Goal: Task Accomplishment & Management: Complete application form

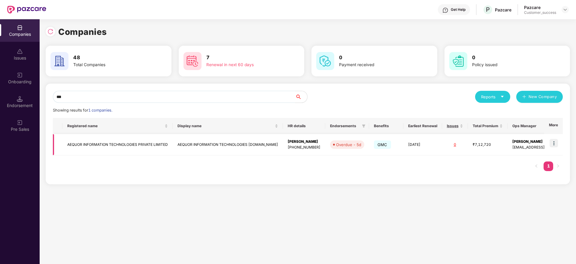
type input "***"
click at [555, 144] on img at bounding box center [554, 143] width 8 height 8
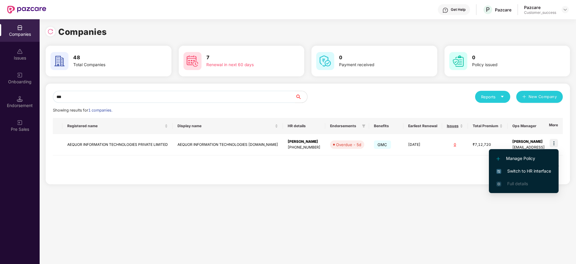
click at [524, 174] on span "Switch to HR interface" at bounding box center [523, 171] width 55 height 7
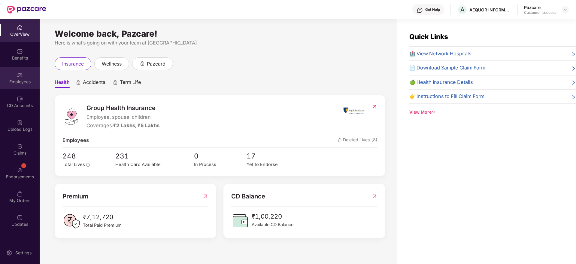
click at [23, 80] on div "Employees" at bounding box center [20, 82] width 40 height 6
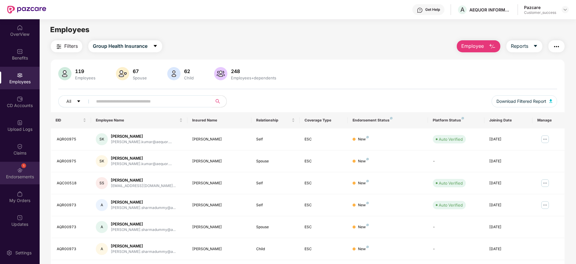
click at [22, 175] on div "Endorsements" at bounding box center [20, 177] width 40 height 6
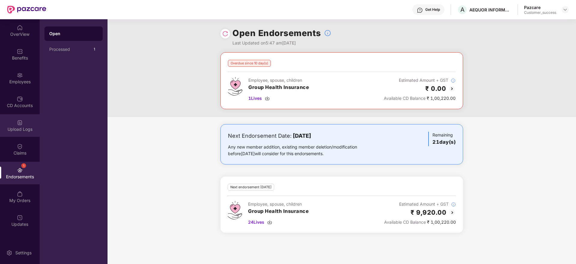
click at [21, 123] on img at bounding box center [20, 123] width 6 height 6
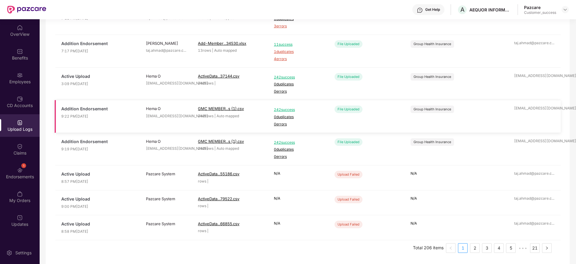
scroll to position [149, 0]
click at [474, 246] on link "2" at bounding box center [474, 246] width 9 height 9
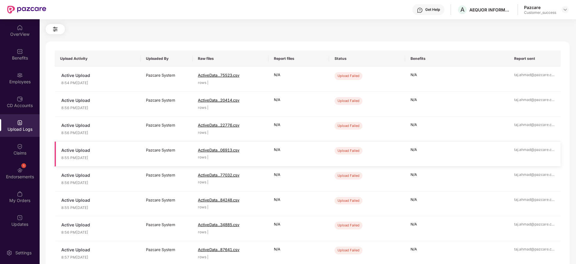
scroll to position [95, 0]
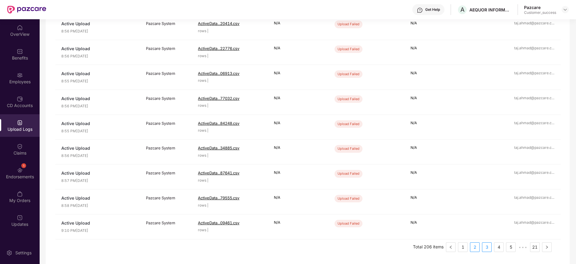
click at [489, 249] on link "3" at bounding box center [486, 246] width 9 height 9
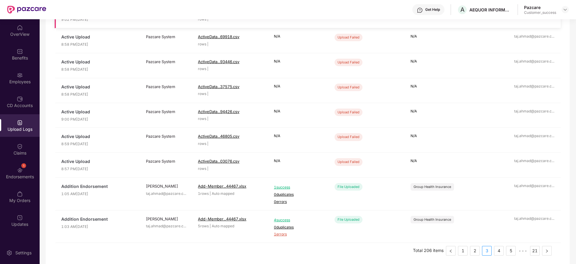
scroll to position [110, 0]
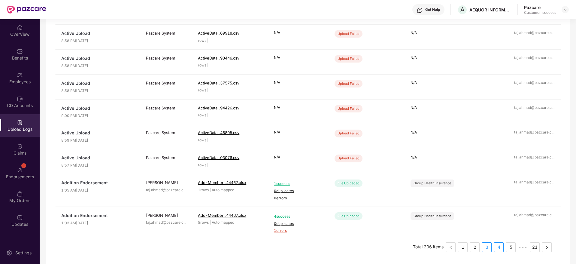
click at [499, 247] on link "4" at bounding box center [498, 246] width 9 height 9
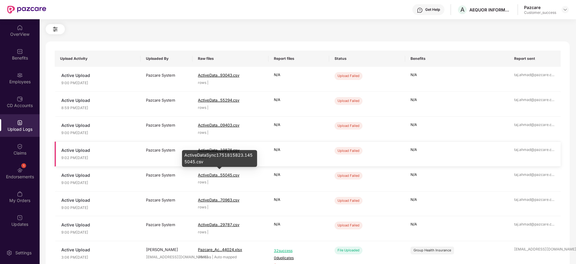
scroll to position [102, 0]
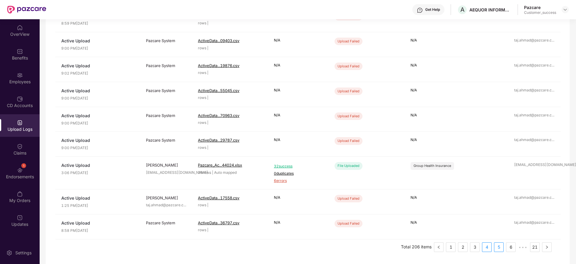
click at [498, 246] on link "5" at bounding box center [498, 246] width 9 height 9
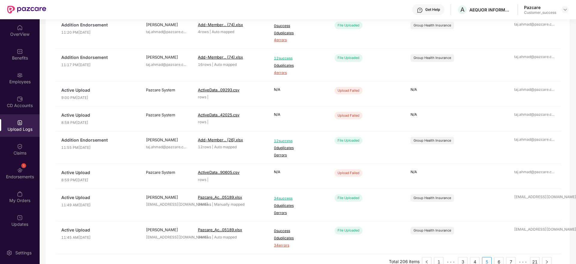
scroll to position [141, 0]
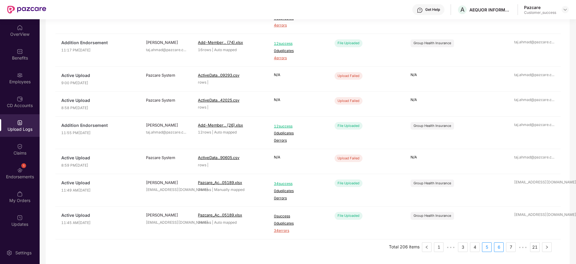
click at [497, 248] on link "6" at bounding box center [498, 246] width 9 height 9
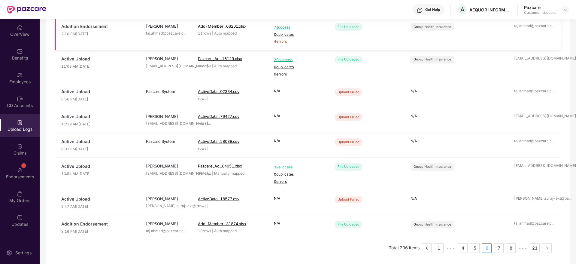
scroll to position [126, 0]
click at [500, 248] on link "7" at bounding box center [498, 246] width 9 height 9
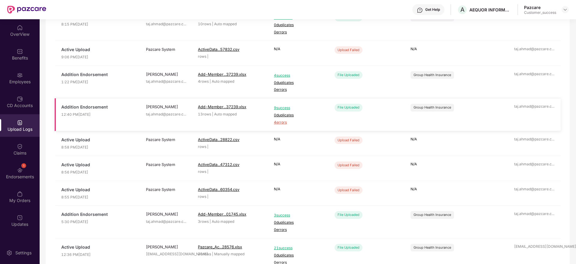
scroll to position [133, 0]
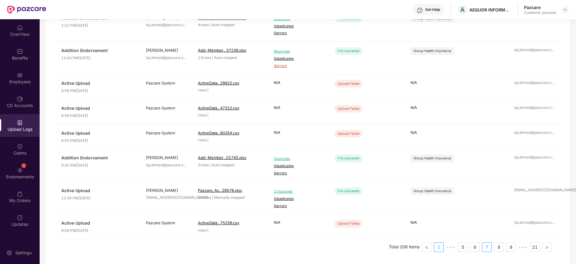
click at [441, 247] on link "1" at bounding box center [438, 246] width 9 height 9
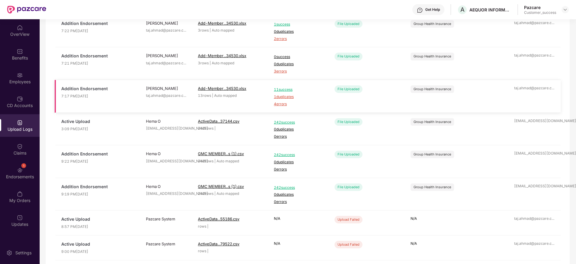
scroll to position [149, 0]
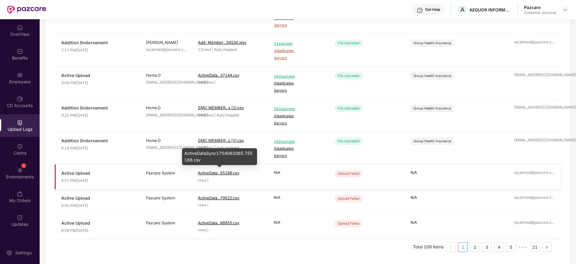
click at [216, 173] on span "ActiveData...55186.csv" at bounding box center [218, 172] width 41 height 5
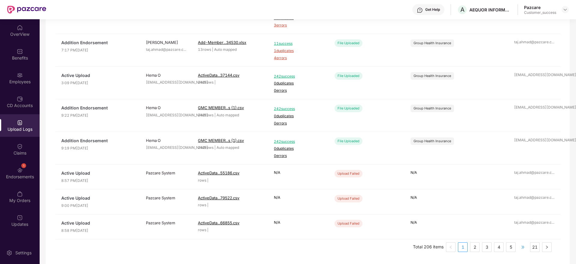
click at [520, 248] on span "•••" at bounding box center [523, 247] width 10 height 10
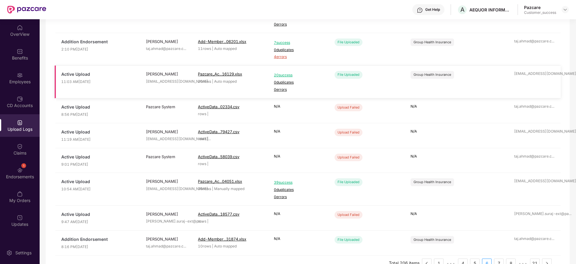
scroll to position [126, 0]
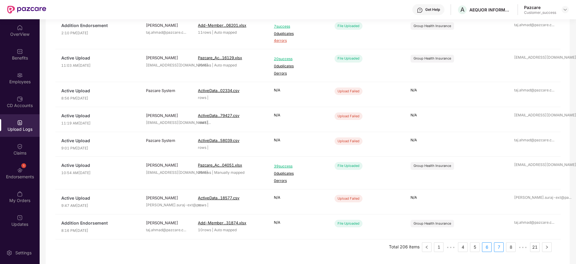
click at [500, 247] on link "7" at bounding box center [498, 246] width 9 height 9
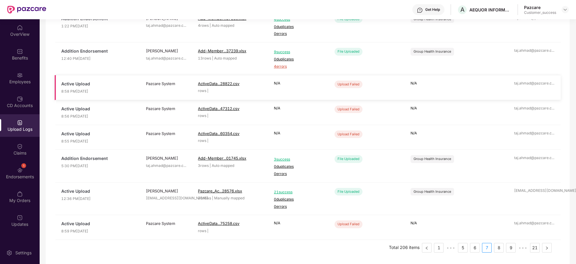
scroll to position [133, 0]
click at [501, 247] on link "8" at bounding box center [498, 246] width 9 height 9
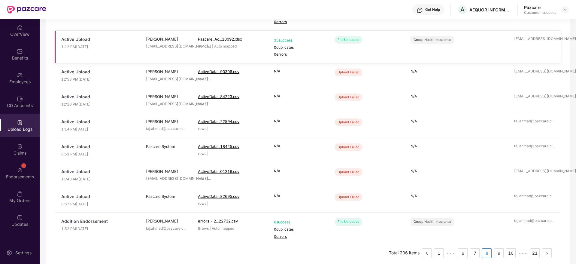
scroll to position [118, 0]
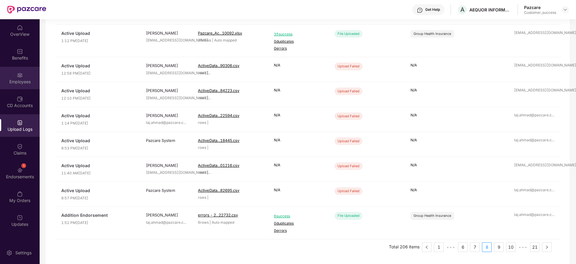
click at [25, 73] on div "Employees" at bounding box center [20, 78] width 40 height 23
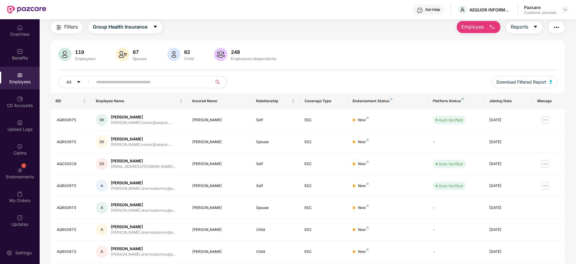
scroll to position [105, 0]
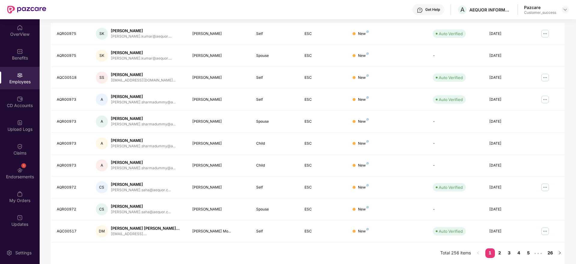
click at [568, 96] on div "Filters Group Health Insurance Employee Reports 119 Employees 67 Spouse 62 Chil…" at bounding box center [308, 99] width 536 height 329
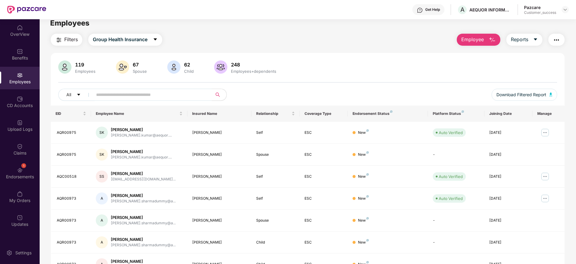
scroll to position [0, 0]
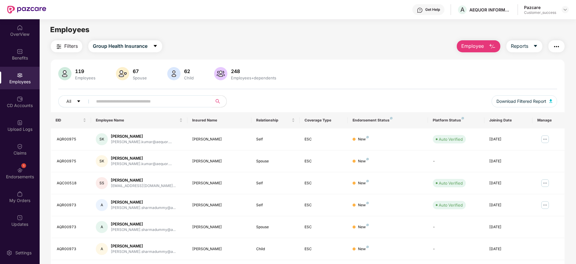
click at [172, 102] on input "text" at bounding box center [150, 101] width 108 height 9
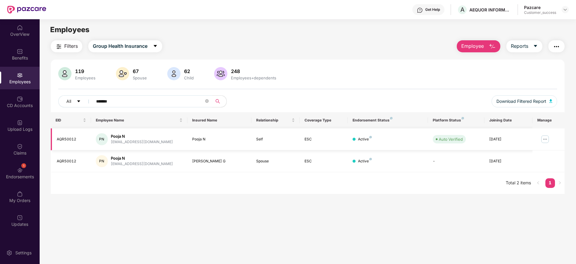
type input "*******"
drag, startPoint x: 77, startPoint y: 141, endPoint x: 56, endPoint y: 141, distance: 20.7
click at [56, 141] on td "AQR50012" at bounding box center [71, 139] width 40 height 22
copy div "AQR50012"
click at [208, 100] on icon "close-circle" at bounding box center [207, 101] width 4 height 4
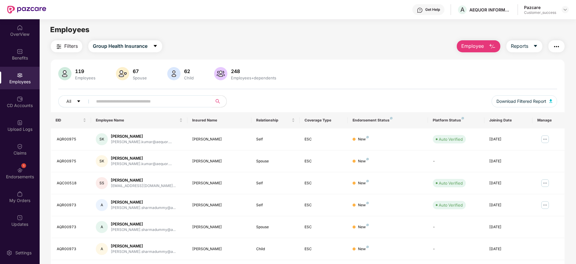
click at [108, 100] on input "text" at bounding box center [150, 101] width 108 height 9
click at [563, 11] on img at bounding box center [565, 9] width 5 height 5
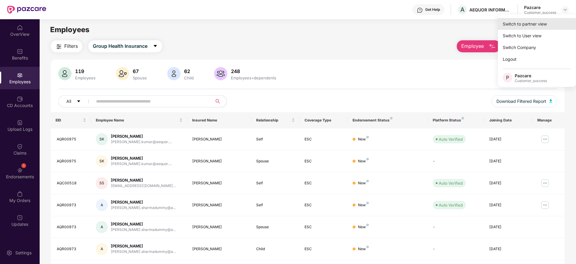
click at [521, 24] on div "Switch to partner view" at bounding box center [537, 24] width 78 height 12
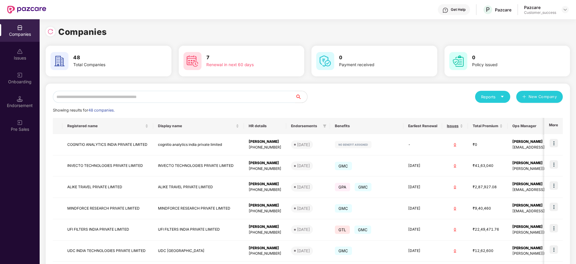
click at [201, 97] on input "text" at bounding box center [174, 97] width 242 height 12
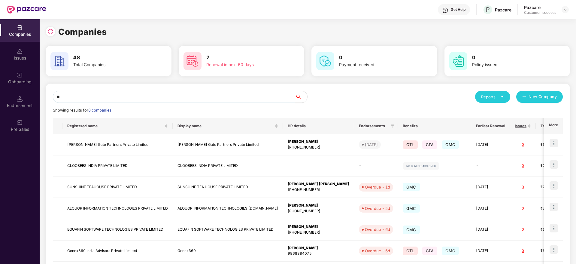
type input "*"
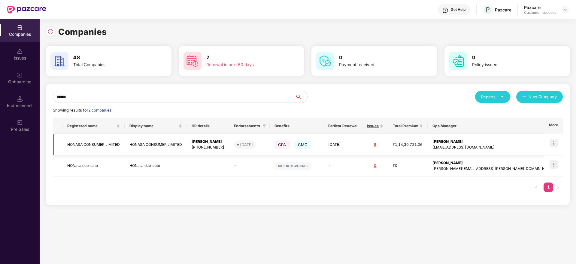
type input "******"
click at [557, 144] on img at bounding box center [554, 143] width 8 height 8
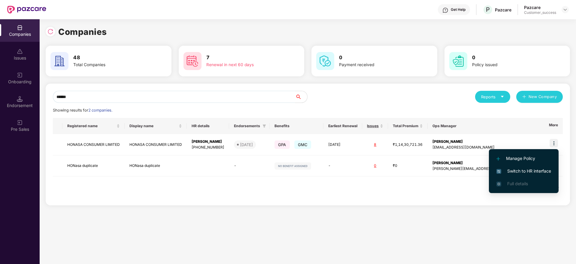
click at [521, 170] on span "Switch to HR interface" at bounding box center [523, 171] width 55 height 7
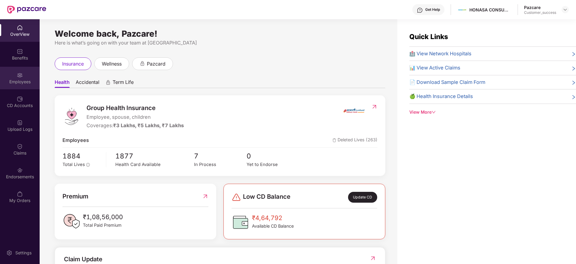
click at [12, 79] on div "Employees" at bounding box center [20, 82] width 40 height 6
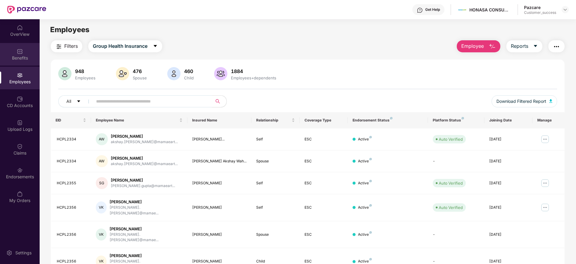
click at [26, 51] on div "Benefits" at bounding box center [20, 54] width 40 height 23
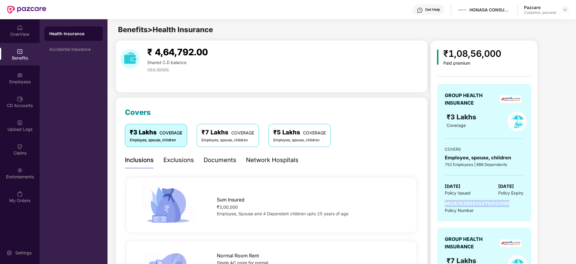
drag, startPoint x: 446, startPoint y: 203, endPoint x: 513, endPoint y: 201, distance: 67.9
click at [513, 201] on div "4016/X/293515270/02/000 Policy Number" at bounding box center [484, 207] width 79 height 14
copy span "4016/X/293515270/02/000"
click at [20, 104] on div "CD Accounts" at bounding box center [20, 105] width 40 height 6
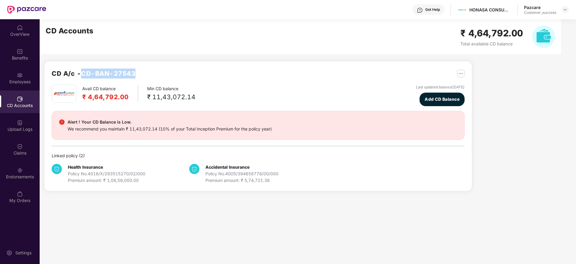
drag, startPoint x: 140, startPoint y: 75, endPoint x: 83, endPoint y: 74, distance: 57.1
click at [83, 74] on div "CD A/c - CD-BAN-27543" at bounding box center [258, 76] width 413 height 16
copy h2 "CD-BAN-27543"
click at [567, 10] on img at bounding box center [565, 9] width 5 height 5
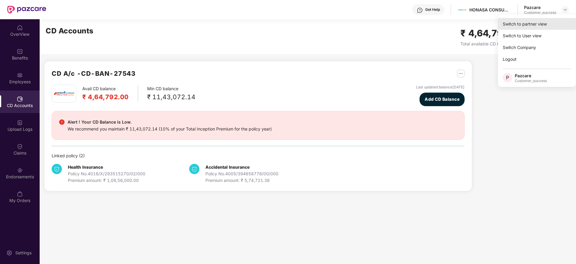
click at [518, 22] on div "Switch to partner view" at bounding box center [537, 24] width 78 height 12
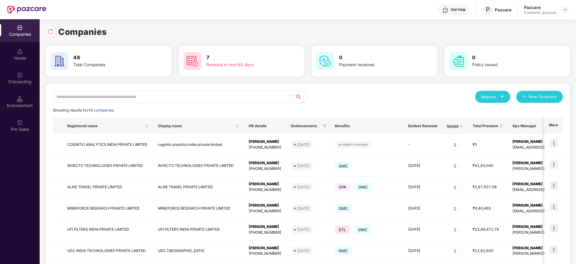
click at [119, 94] on input "text" at bounding box center [174, 97] width 242 height 12
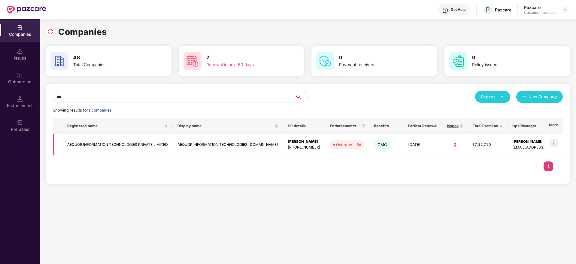
type input "***"
click at [554, 143] on img at bounding box center [554, 143] width 8 height 8
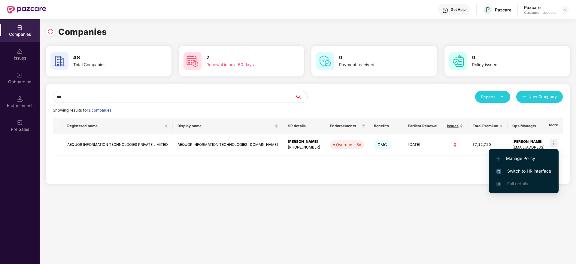
click at [527, 172] on span "Switch to HR interface" at bounding box center [523, 171] width 55 height 7
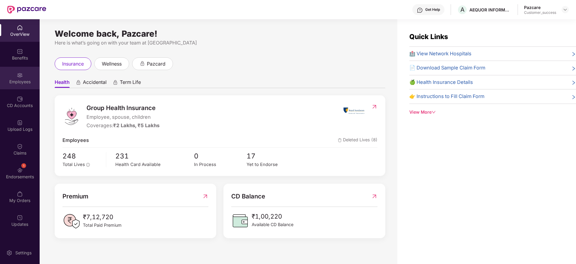
click at [19, 80] on div "Employees" at bounding box center [20, 82] width 40 height 6
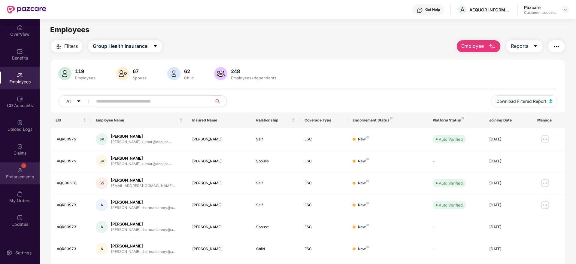
click at [17, 170] on img at bounding box center [20, 170] width 6 height 6
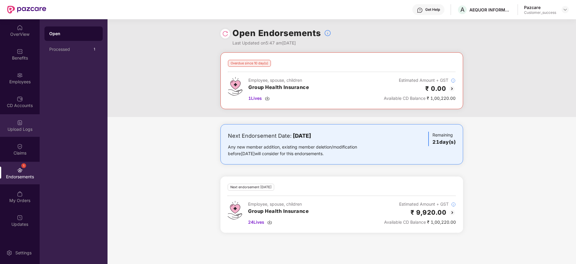
click at [12, 120] on div "Upload Logs" at bounding box center [20, 125] width 40 height 23
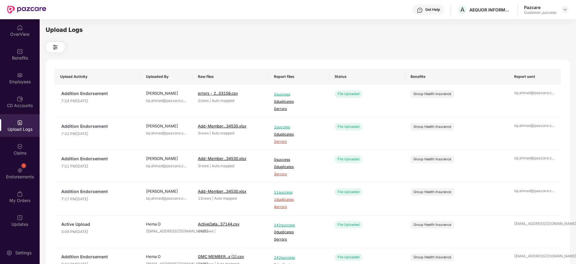
click at [572, 120] on div "Upload Logs Upload Activity Uploaded By Raw files Report files Status Benefits …" at bounding box center [308, 140] width 536 height 243
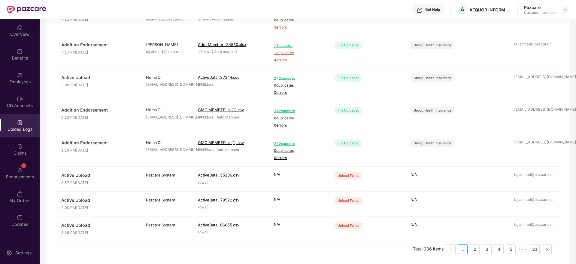
scroll to position [149, 0]
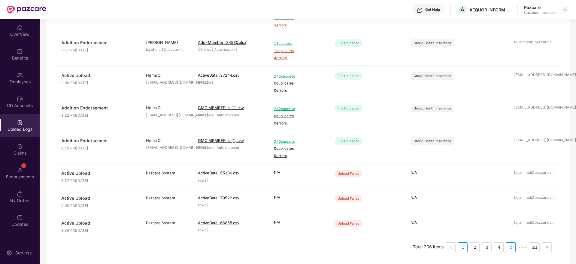
click at [514, 248] on link "5" at bounding box center [510, 246] width 9 height 9
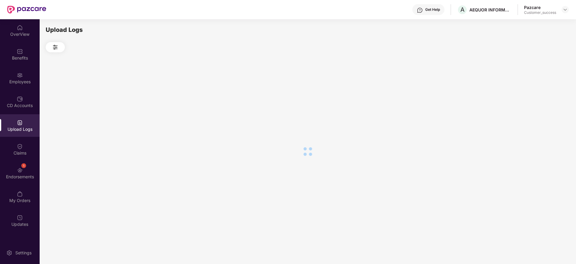
scroll to position [0, 0]
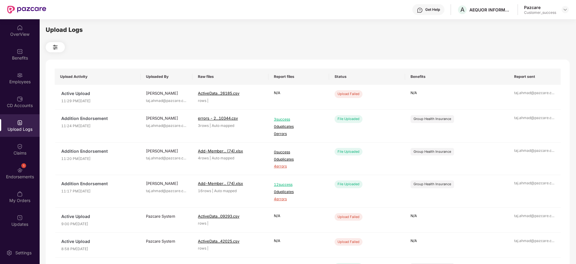
click at [575, 166] on div "OverView Benefits Employees CD Accounts Upload Logs Claims 1 Endorsements My Or…" at bounding box center [288, 141] width 576 height 244
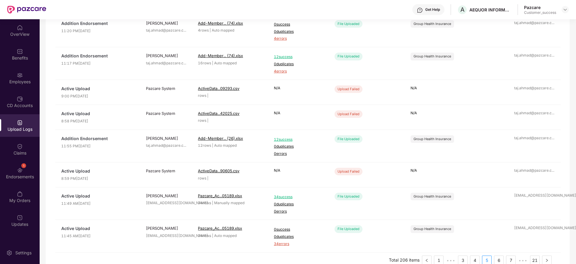
scroll to position [141, 0]
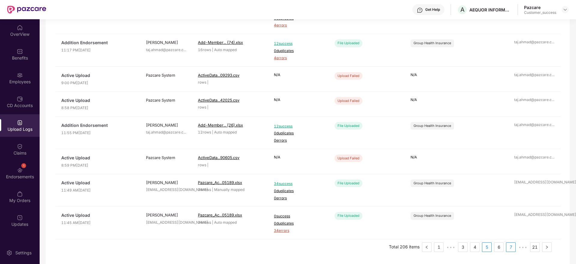
click at [511, 250] on link "7" at bounding box center [510, 246] width 9 height 9
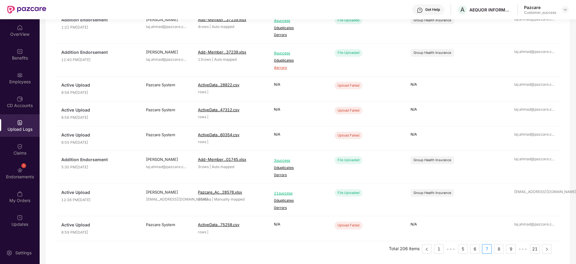
scroll to position [133, 0]
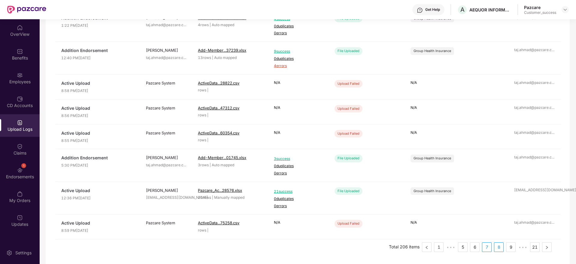
click at [501, 246] on link "8" at bounding box center [498, 246] width 9 height 9
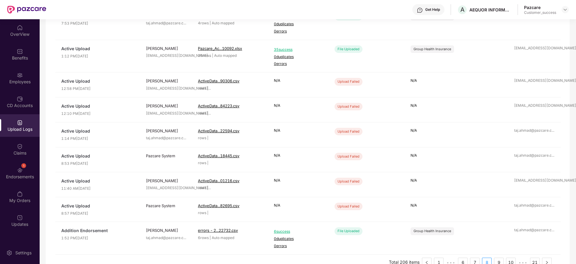
scroll to position [118, 0]
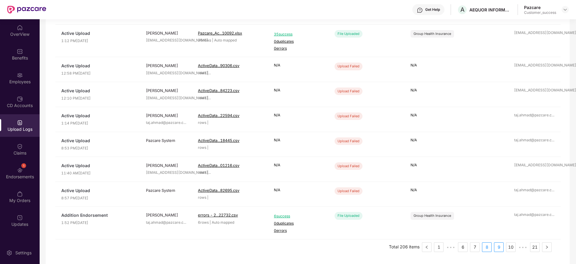
click at [502, 248] on link "9" at bounding box center [498, 246] width 9 height 9
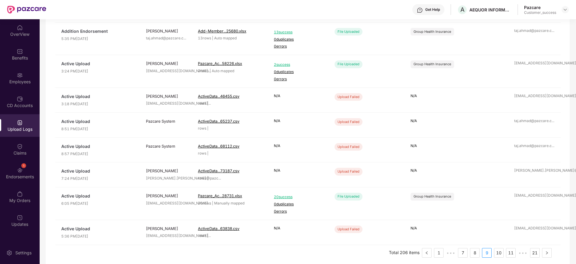
scroll to position [126, 0]
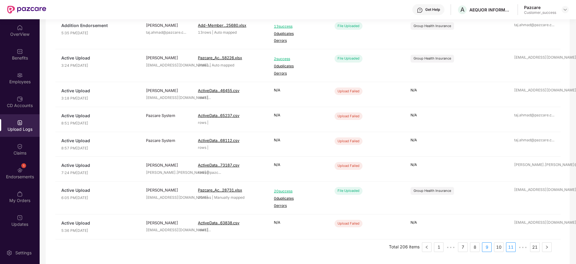
click at [509, 248] on link "11" at bounding box center [510, 246] width 9 height 9
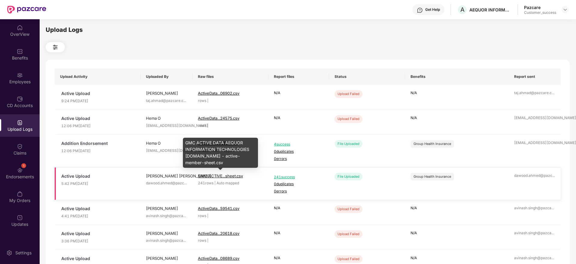
click at [232, 174] on span "GMC ACTIVE...sheet.csv" at bounding box center [220, 175] width 45 height 5
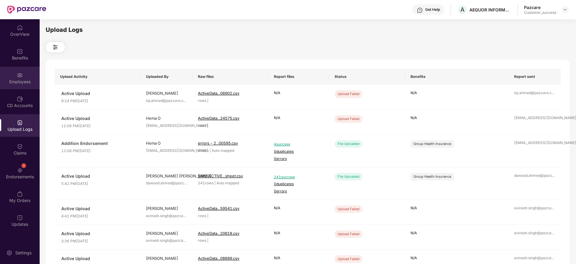
click at [15, 83] on div "Employees" at bounding box center [20, 82] width 40 height 6
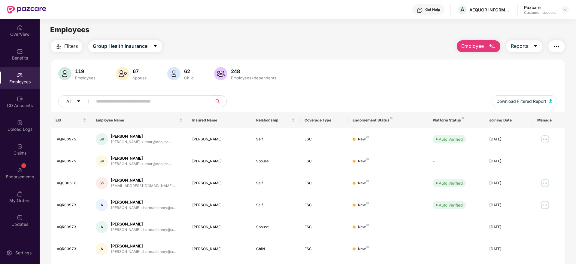
click at [568, 12] on div at bounding box center [565, 9] width 7 height 7
click at [565, 9] on img at bounding box center [565, 9] width 5 height 5
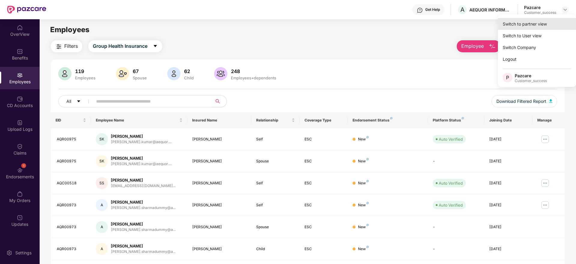
click at [535, 23] on div "Switch to partner view" at bounding box center [537, 24] width 78 height 12
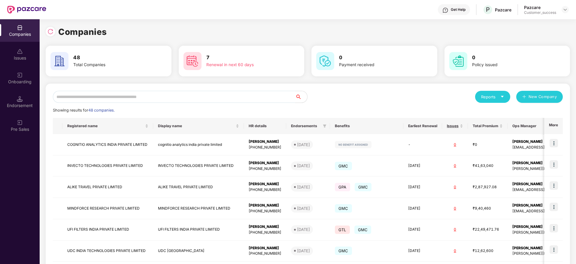
click at [85, 98] on input "text" at bounding box center [174, 97] width 242 height 12
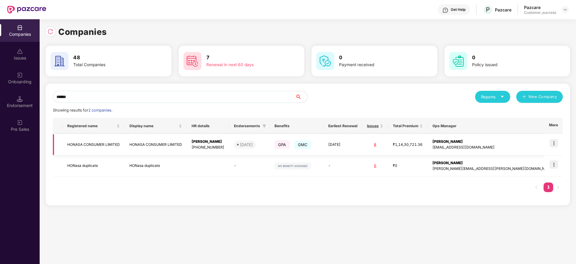
type input "******"
click at [556, 146] on img at bounding box center [554, 143] width 8 height 8
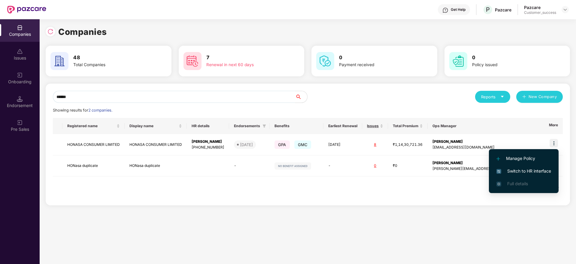
click at [509, 171] on span "Switch to HR interface" at bounding box center [523, 171] width 55 height 7
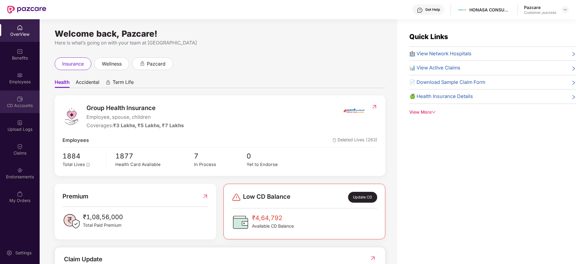
click at [20, 106] on div "CD Accounts" at bounding box center [20, 105] width 40 height 6
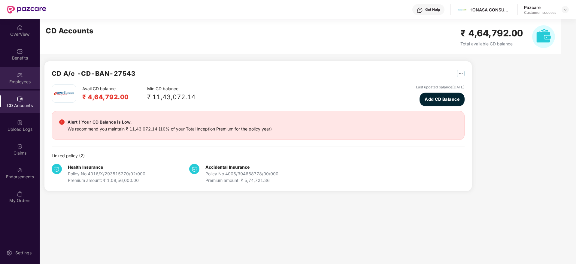
click at [18, 75] on img at bounding box center [20, 75] width 6 height 6
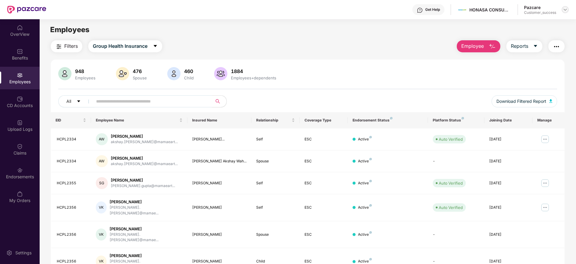
click at [566, 9] on img at bounding box center [565, 9] width 5 height 5
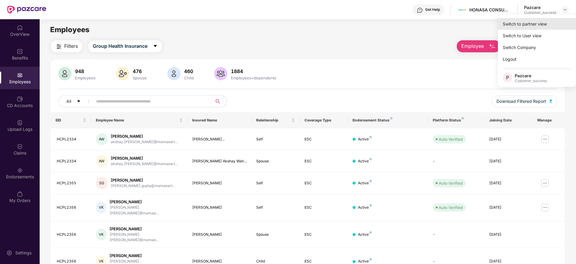
click at [543, 20] on div "Switch to partner view" at bounding box center [537, 24] width 78 height 12
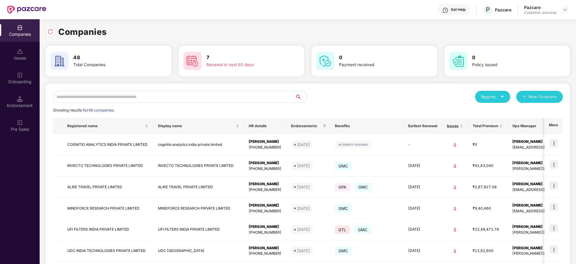
click at [222, 95] on input "text" at bounding box center [174, 97] width 242 height 12
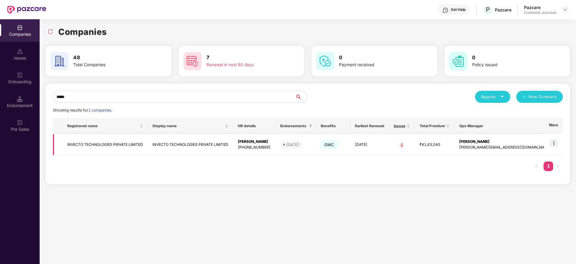
type input "*****"
click at [555, 141] on img at bounding box center [554, 143] width 8 height 8
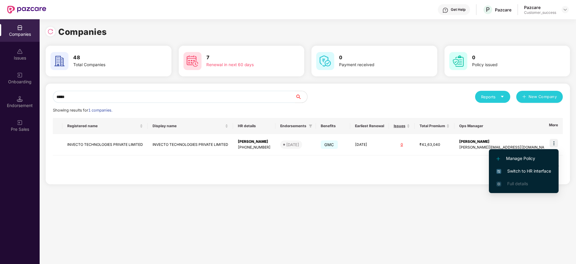
click at [520, 168] on span "Switch to HR interface" at bounding box center [523, 171] width 55 height 7
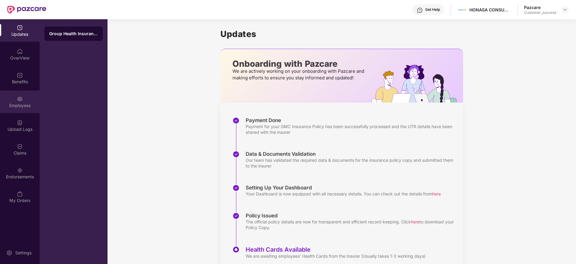
click at [14, 101] on div "Employees" at bounding box center [20, 101] width 40 height 23
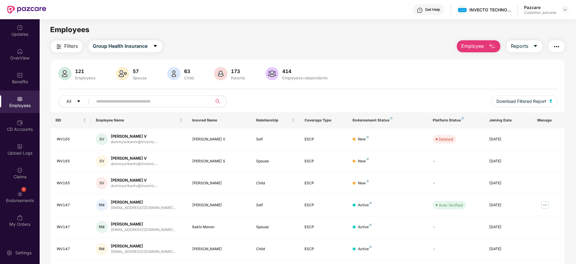
click at [114, 100] on input "text" at bounding box center [150, 101] width 108 height 9
paste input "******"
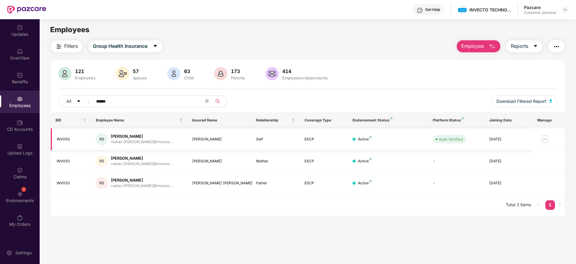
type input "******"
click at [542, 138] on img at bounding box center [545, 139] width 10 height 10
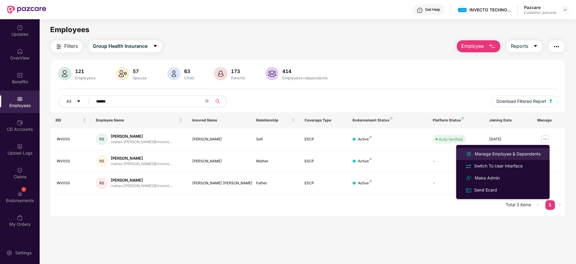
click at [497, 153] on div "Manage Employee & Dependents" at bounding box center [508, 153] width 68 height 7
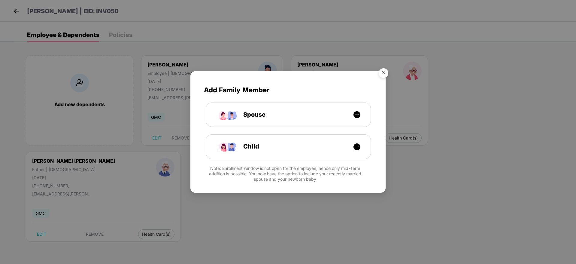
click at [386, 75] on img "Close" at bounding box center [383, 73] width 17 height 17
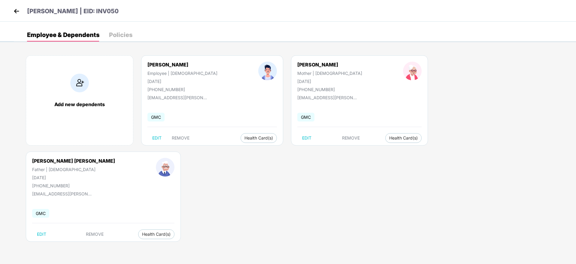
click at [168, 214] on body "[PERSON_NAME] | EID: INV050 Employee & Dependents Policies Add new dependents […" at bounding box center [288, 132] width 576 height 264
click at [19, 13] on img at bounding box center [16, 11] width 9 height 9
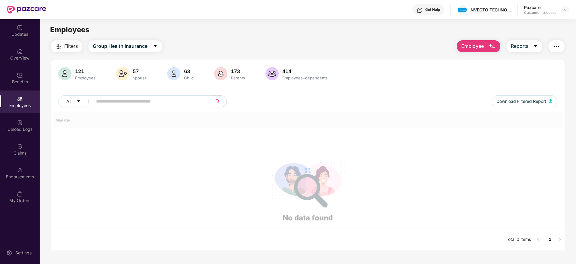
click at [124, 103] on div "121 Employees 57 Spouse 63 Child 173 Parents 414 Employees+dependents All Downl…" at bounding box center [308, 89] width 514 height 45
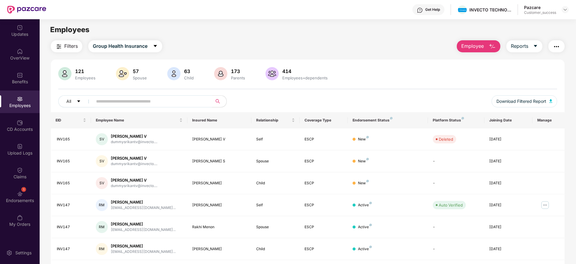
click at [124, 103] on input "text" at bounding box center [150, 101] width 108 height 9
paste input "******"
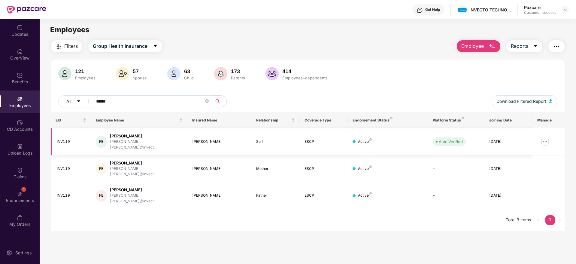
type input "******"
click at [546, 138] on img at bounding box center [545, 142] width 10 height 10
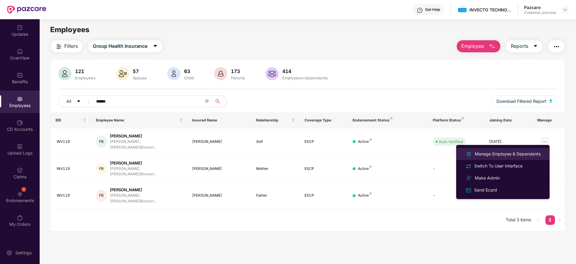
click at [502, 151] on div "Manage Employee & Dependents" at bounding box center [508, 153] width 68 height 7
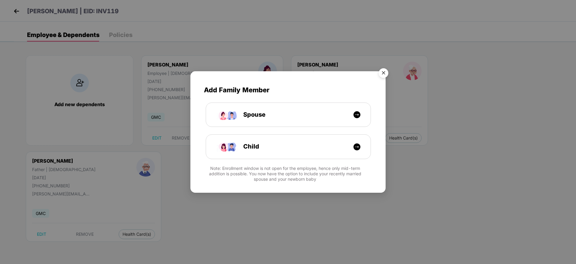
click at [382, 72] on img "Close" at bounding box center [383, 73] width 17 height 17
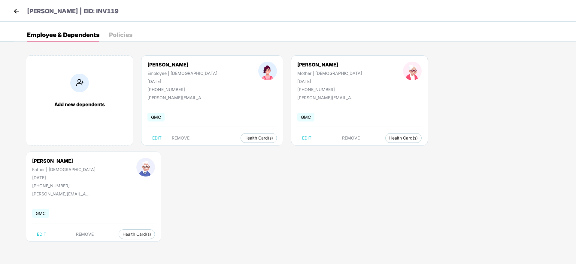
click at [16, 18] on div "[PERSON_NAME] | EID: INV119" at bounding box center [288, 11] width 576 height 22
click at [16, 10] on img at bounding box center [16, 11] width 9 height 9
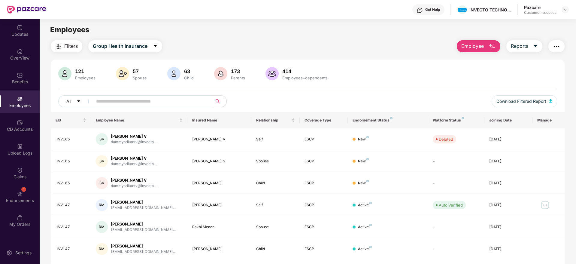
click at [106, 103] on input "text" at bounding box center [150, 101] width 108 height 9
paste input "******"
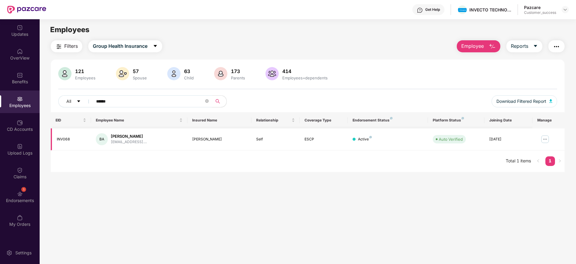
type input "******"
click at [544, 139] on img at bounding box center [545, 139] width 10 height 10
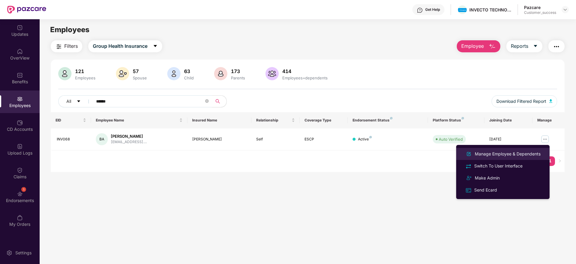
click at [507, 151] on div "Manage Employee & Dependents" at bounding box center [508, 153] width 68 height 7
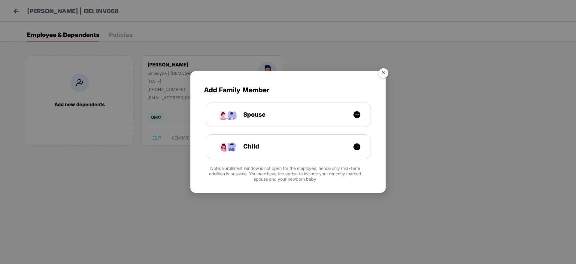
click at [382, 80] on img "Close" at bounding box center [383, 73] width 17 height 17
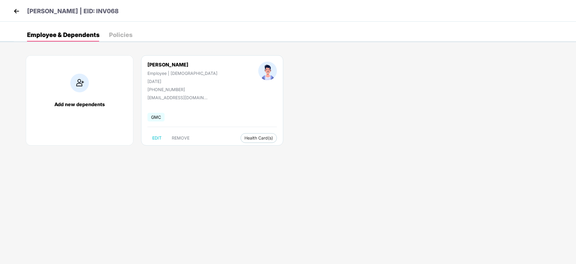
click at [17, 10] on img at bounding box center [16, 11] width 9 height 9
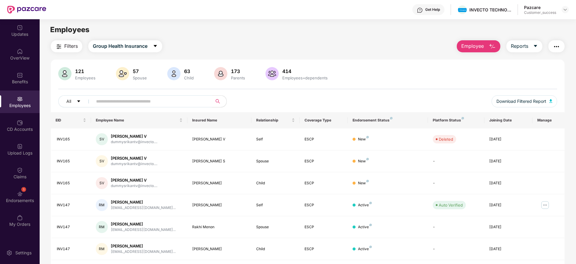
click at [122, 97] on input "text" at bounding box center [150, 101] width 108 height 9
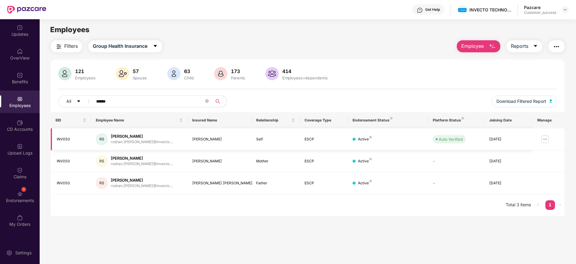
type input "******"
click at [545, 141] on img at bounding box center [545, 139] width 10 height 10
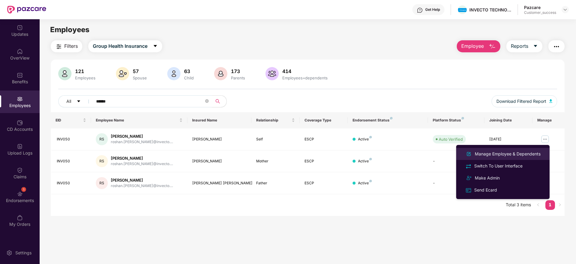
click at [510, 156] on div "Manage Employee & Dependents" at bounding box center [508, 153] width 68 height 7
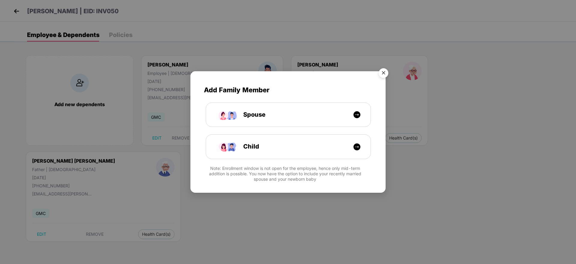
click at [382, 73] on img "Close" at bounding box center [383, 73] width 17 height 17
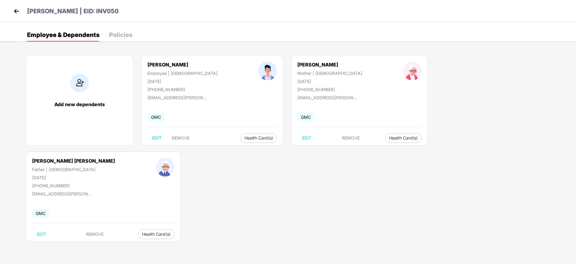
click at [18, 10] on img at bounding box center [16, 11] width 9 height 9
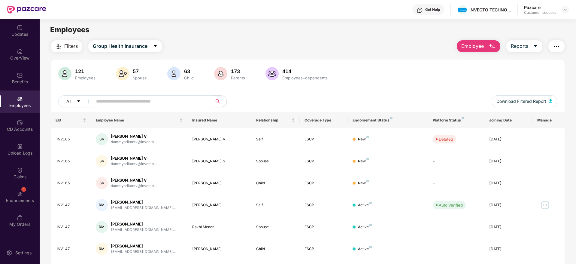
click at [99, 98] on input "text" at bounding box center [150, 101] width 108 height 9
paste input "******"
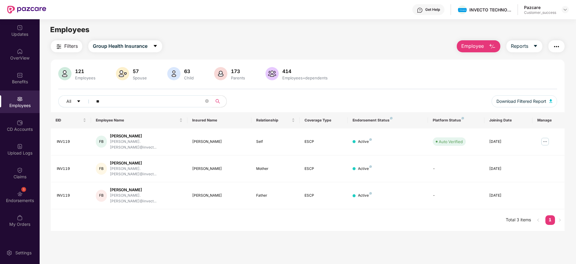
type input "*"
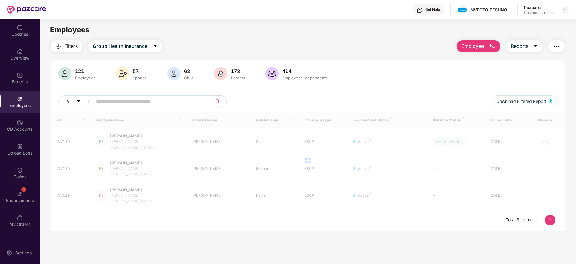
paste input "******"
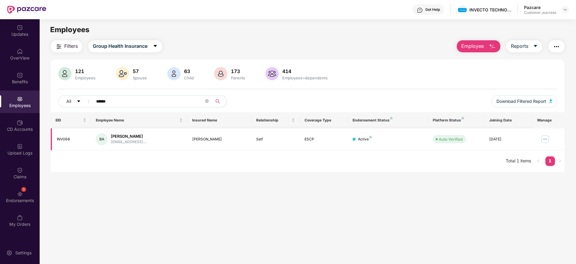
type input "******"
click at [541, 138] on img at bounding box center [545, 139] width 10 height 10
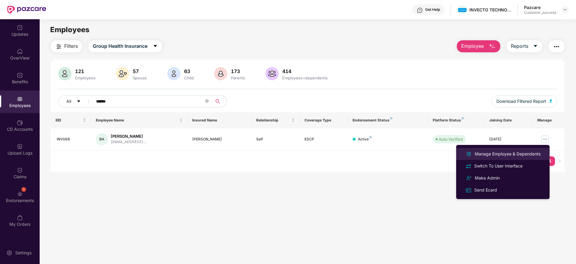
click at [504, 152] on div "Manage Employee & Dependents" at bounding box center [508, 153] width 68 height 7
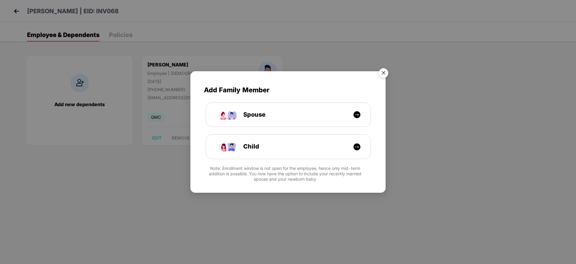
click at [386, 72] on img "Close" at bounding box center [383, 73] width 17 height 17
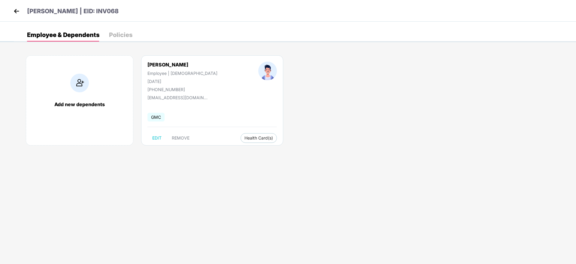
click at [20, 10] on img at bounding box center [16, 11] width 9 height 9
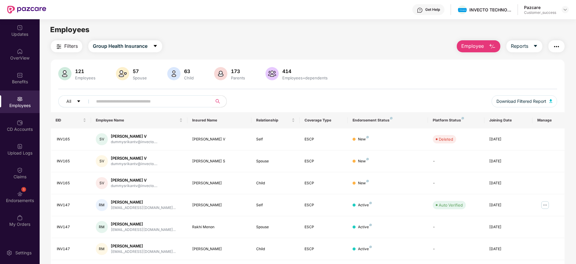
click at [129, 99] on input "text" at bounding box center [150, 101] width 108 height 9
paste input "******"
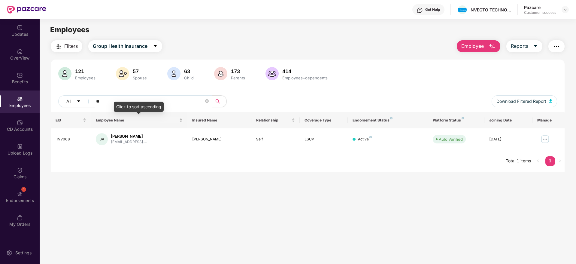
type input "*"
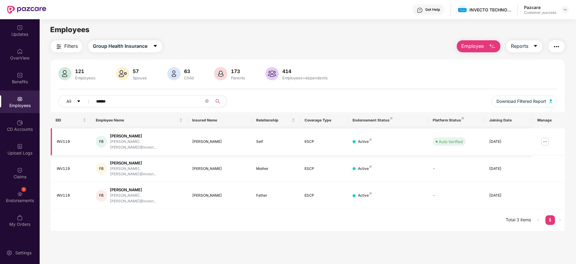
type input "******"
click at [544, 137] on img at bounding box center [545, 142] width 10 height 10
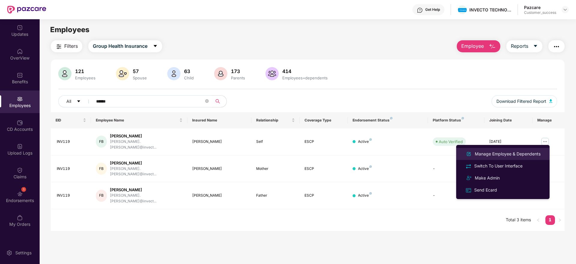
click at [497, 150] on li "Manage Employee & Dependents" at bounding box center [502, 154] width 93 height 12
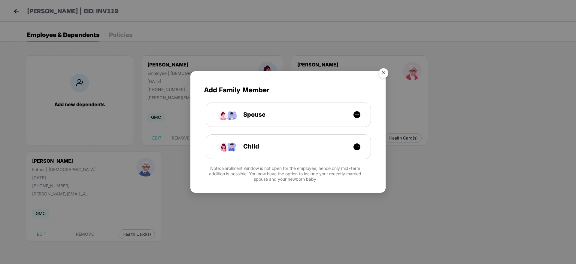
click at [381, 73] on img "Close" at bounding box center [383, 73] width 17 height 17
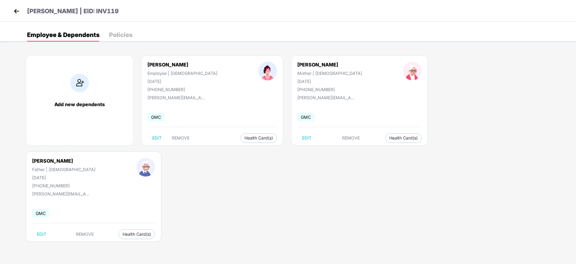
click at [118, 36] on div "Policies" at bounding box center [120, 35] width 23 height 6
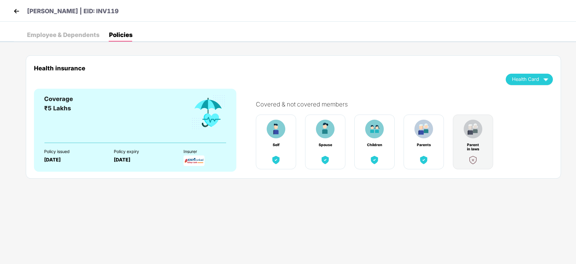
click at [51, 32] on div "Employee & Dependents" at bounding box center [63, 35] width 72 height 6
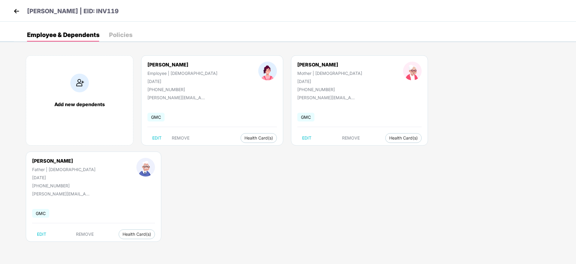
click at [15, 15] on img at bounding box center [16, 11] width 9 height 9
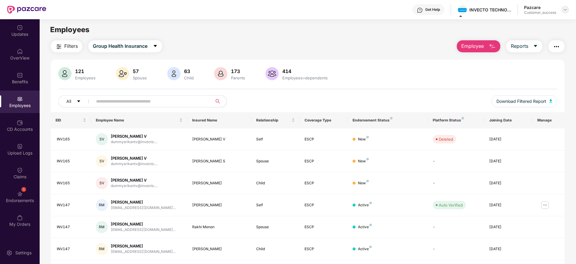
click at [568, 12] on div at bounding box center [565, 9] width 7 height 7
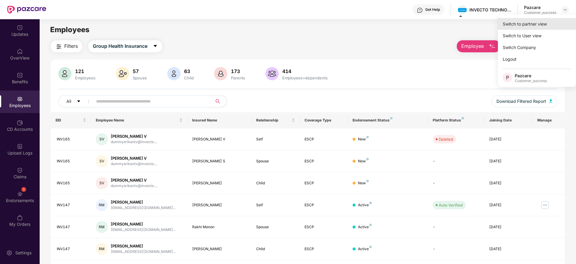
click at [536, 25] on div "Switch to partner view" at bounding box center [537, 24] width 78 height 12
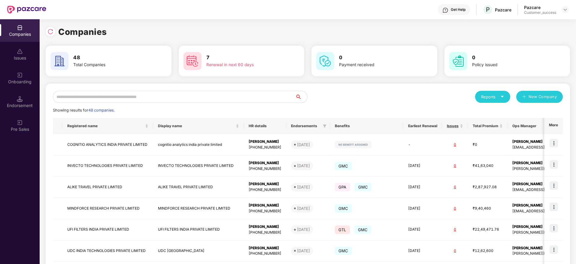
click at [164, 96] on input "text" at bounding box center [174, 97] width 242 height 12
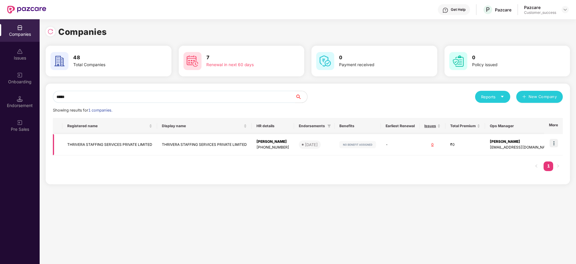
type input "*****"
click at [141, 142] on td "THRIVERA STAFFING SERVICES PRIVATE LIMITED" at bounding box center [109, 144] width 95 height 21
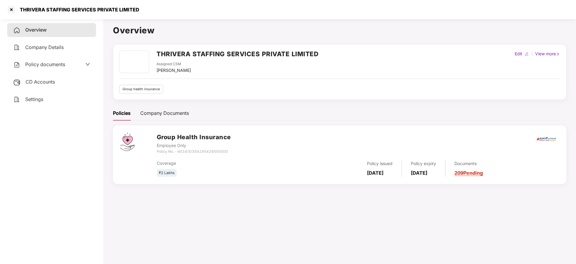
click at [48, 82] on span "CD Accounts" at bounding box center [40, 82] width 29 height 6
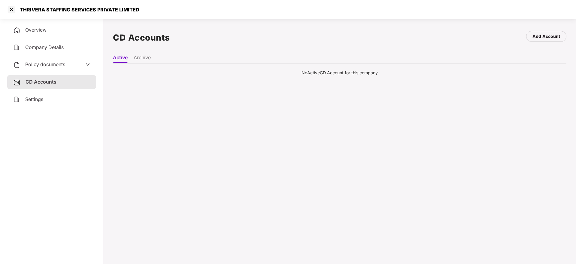
click at [135, 58] on li "Archive" at bounding box center [142, 58] width 17 height 9
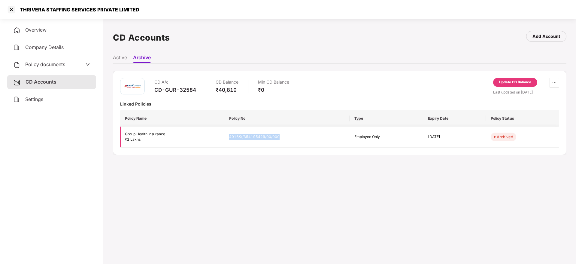
drag, startPoint x: 230, startPoint y: 136, endPoint x: 290, endPoint y: 137, distance: 60.1
click at [290, 137] on td "4016/X/354195429/00/000" at bounding box center [287, 136] width 126 height 21
copy td "4016/X/354195429/00/000"
click at [15, 6] on div at bounding box center [12, 10] width 10 height 10
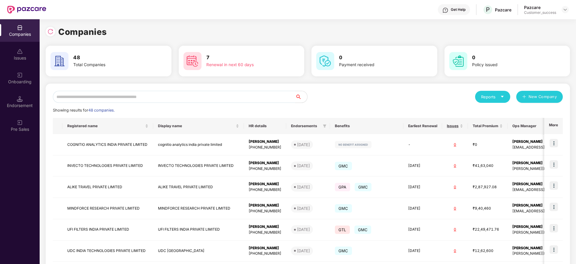
click at [283, 94] on input "text" at bounding box center [174, 97] width 242 height 12
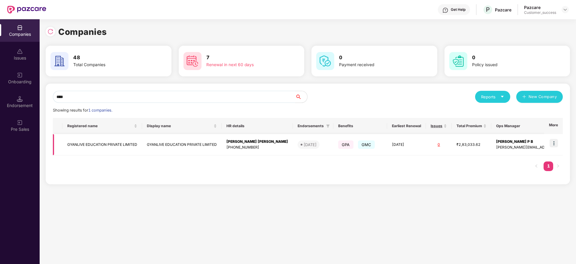
type input "****"
click at [555, 144] on img at bounding box center [554, 143] width 8 height 8
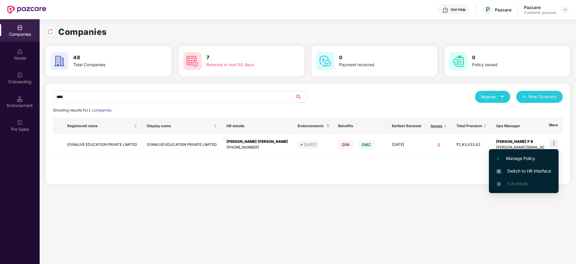
click at [530, 168] on span "Switch to HR interface" at bounding box center [523, 171] width 55 height 7
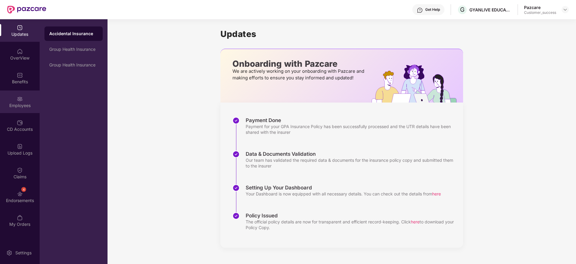
click at [22, 101] on img at bounding box center [20, 99] width 6 height 6
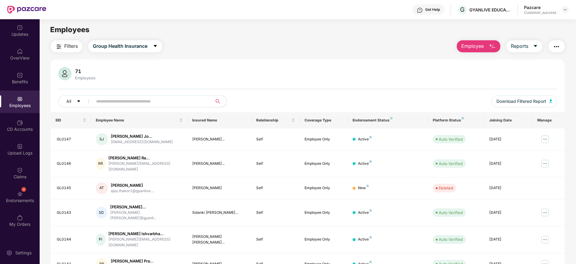
click at [474, 44] on span "Employee" at bounding box center [472, 46] width 23 height 8
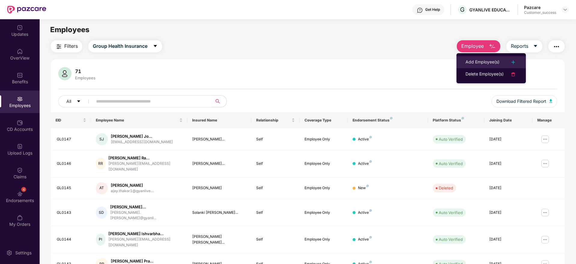
click at [486, 63] on div "Add Employee(s)" at bounding box center [482, 62] width 34 height 7
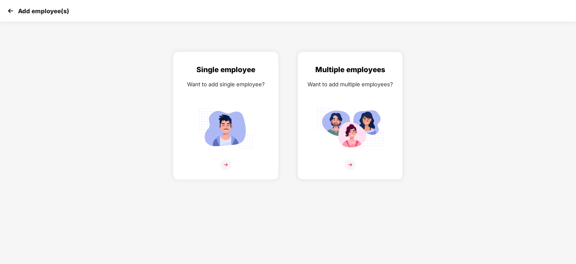
click at [223, 165] on img at bounding box center [225, 164] width 11 height 11
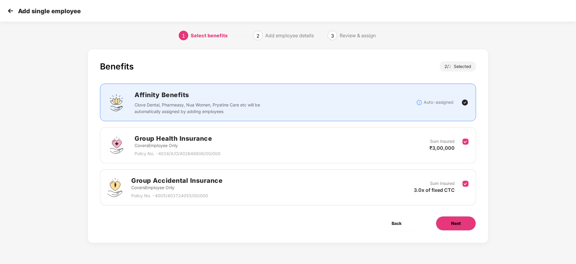
click at [453, 221] on span "Next" at bounding box center [456, 223] width 10 height 7
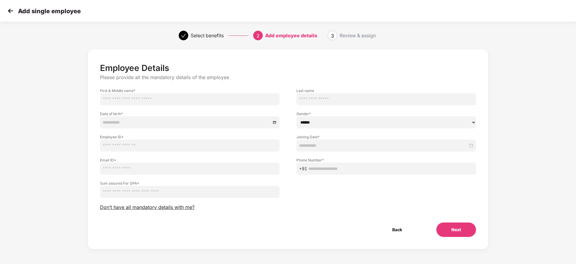
click at [200, 102] on input "text" at bounding box center [190, 99] width 180 height 12
type input "**********"
click at [176, 121] on input at bounding box center [187, 122] width 168 height 7
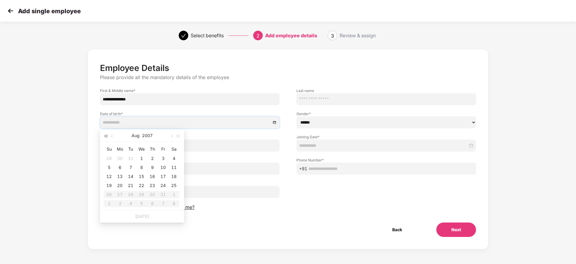
click at [106, 136] on span "button" at bounding box center [105, 136] width 3 height 3
type input "**********"
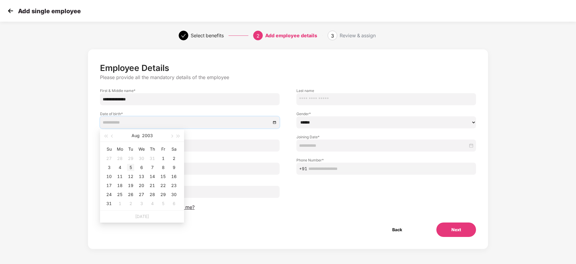
click at [132, 166] on div "5" at bounding box center [130, 167] width 7 height 7
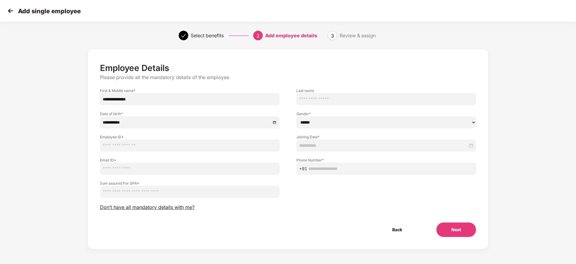
click at [328, 122] on select "****** **** ******" at bounding box center [386, 122] width 180 height 12
select select "****"
click at [296, 116] on select "****** **** ******" at bounding box center [386, 122] width 180 height 12
click at [173, 145] on input "text" at bounding box center [190, 145] width 180 height 12
click at [119, 146] on input "**********" at bounding box center [190, 145] width 180 height 12
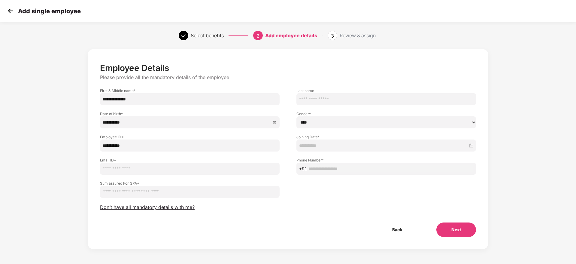
click at [120, 168] on input "email" at bounding box center [190, 168] width 180 height 12
click at [105, 146] on input "**********" at bounding box center [190, 145] width 180 height 12
type input "**********"
click at [129, 168] on input "email" at bounding box center [190, 168] width 180 height 12
type input "**********"
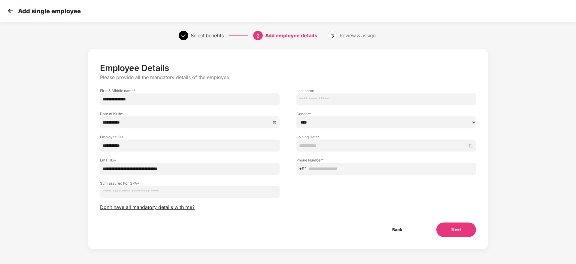
click at [331, 168] on input "text" at bounding box center [390, 168] width 165 height 7
type input "**********"
click at [319, 139] on div at bounding box center [386, 145] width 180 height 12
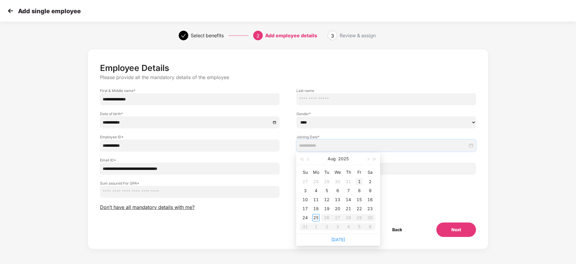
type input "**********"
click at [358, 180] on div "1" at bounding box center [359, 181] width 7 height 7
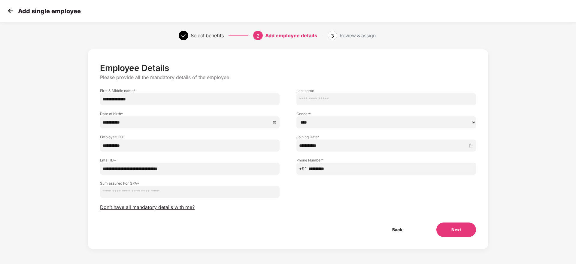
click at [168, 191] on input "number" at bounding box center [190, 192] width 180 height 12
type input "******"
click at [450, 230] on button "Next" at bounding box center [456, 229] width 40 height 14
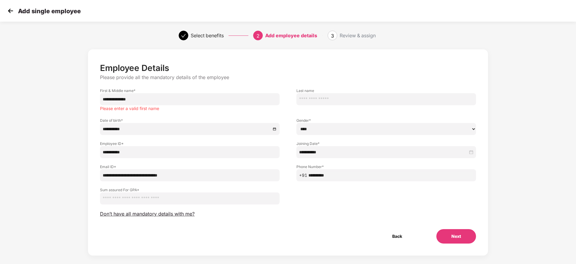
click at [162, 99] on input "**********" at bounding box center [190, 99] width 180 height 12
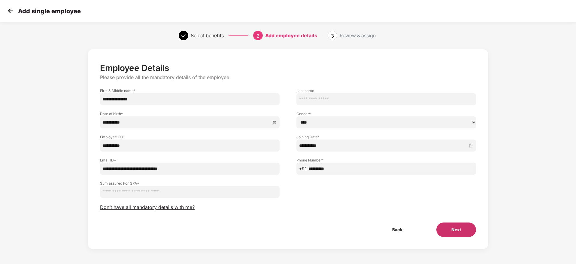
type input "**********"
click at [458, 227] on button "Next" at bounding box center [456, 229] width 40 height 14
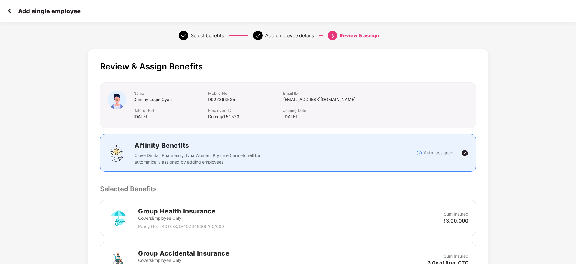
click at [485, 180] on div "Review & Assign Benefits Name Dummy Login Gyan Mobile No. [PHONE_NUMBER] Email …" at bounding box center [288, 240] width 400 height 382
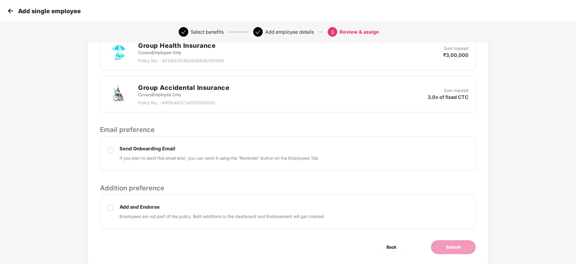
scroll to position [183, 0]
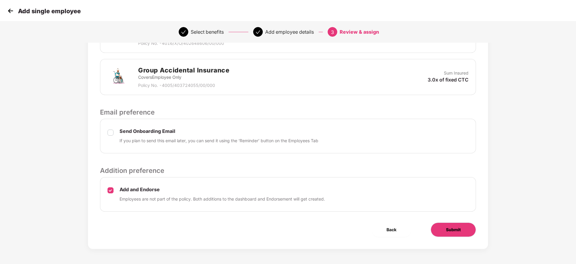
click at [453, 227] on span "Submit" at bounding box center [453, 229] width 15 height 7
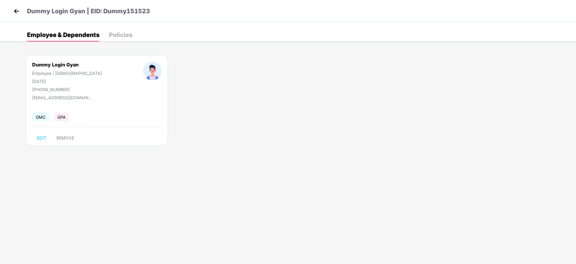
click at [15, 10] on img at bounding box center [16, 11] width 9 height 9
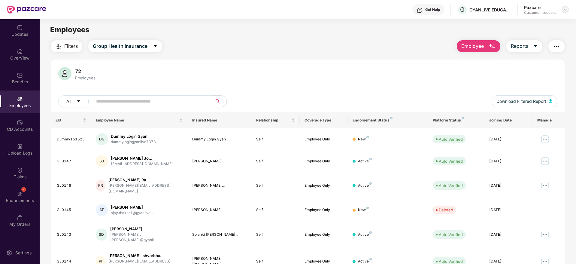
click at [566, 9] on img at bounding box center [565, 9] width 5 height 5
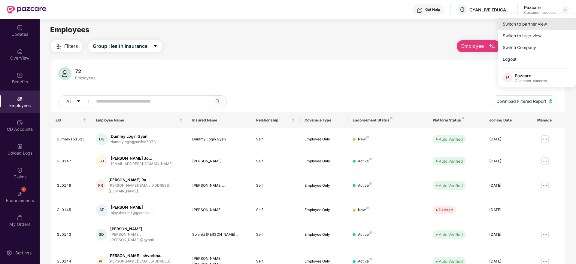
click at [523, 24] on div "Switch to partner view" at bounding box center [537, 24] width 78 height 12
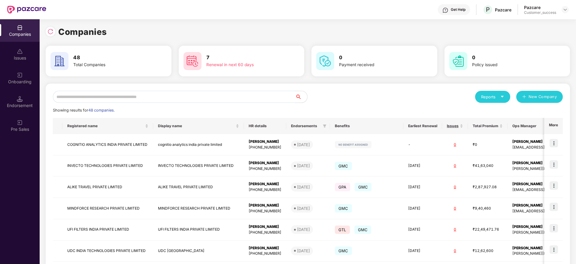
click at [211, 99] on input "text" at bounding box center [174, 97] width 242 height 12
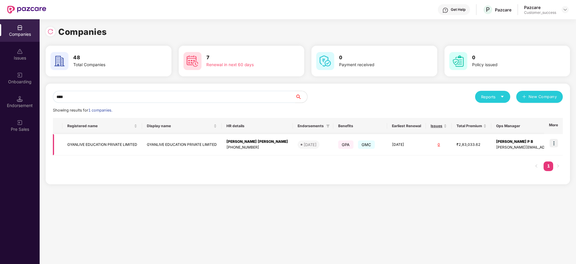
type input "****"
click at [553, 143] on img at bounding box center [554, 143] width 8 height 8
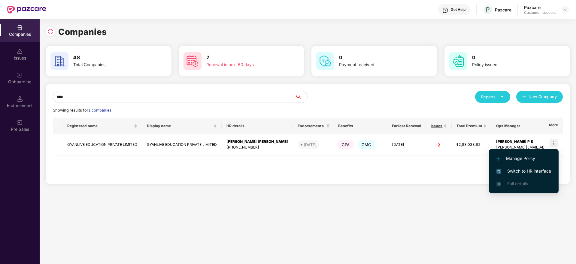
click at [506, 168] on span "Switch to HR interface" at bounding box center [523, 171] width 55 height 7
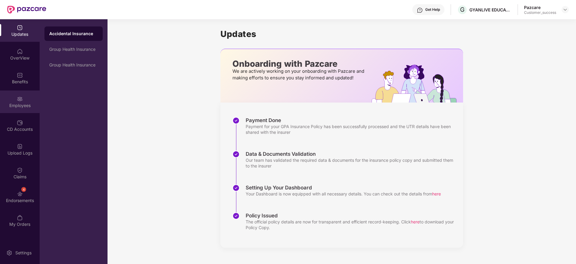
click at [17, 97] on img at bounding box center [20, 99] width 6 height 6
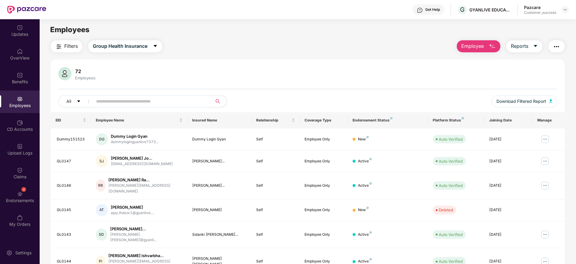
click at [213, 58] on div "Filters Group Health Insurance Employee Reports 72 Employees All Download Filte…" at bounding box center [308, 214] width 514 height 349
